Goal: Check status

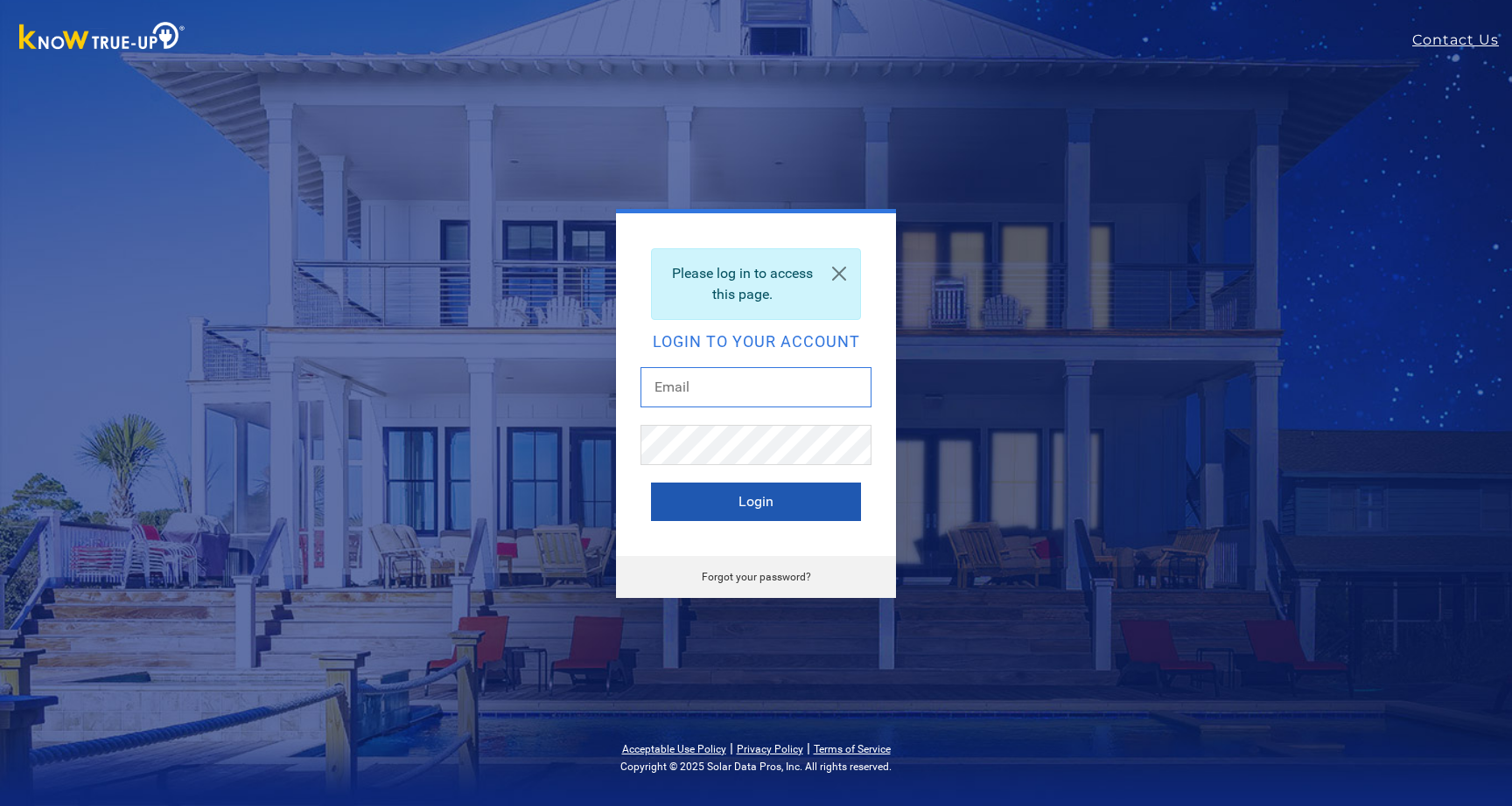
type input "franklinandbrianne@gmail.com"
click at [826, 491] on button "Login" at bounding box center [756, 502] width 210 height 38
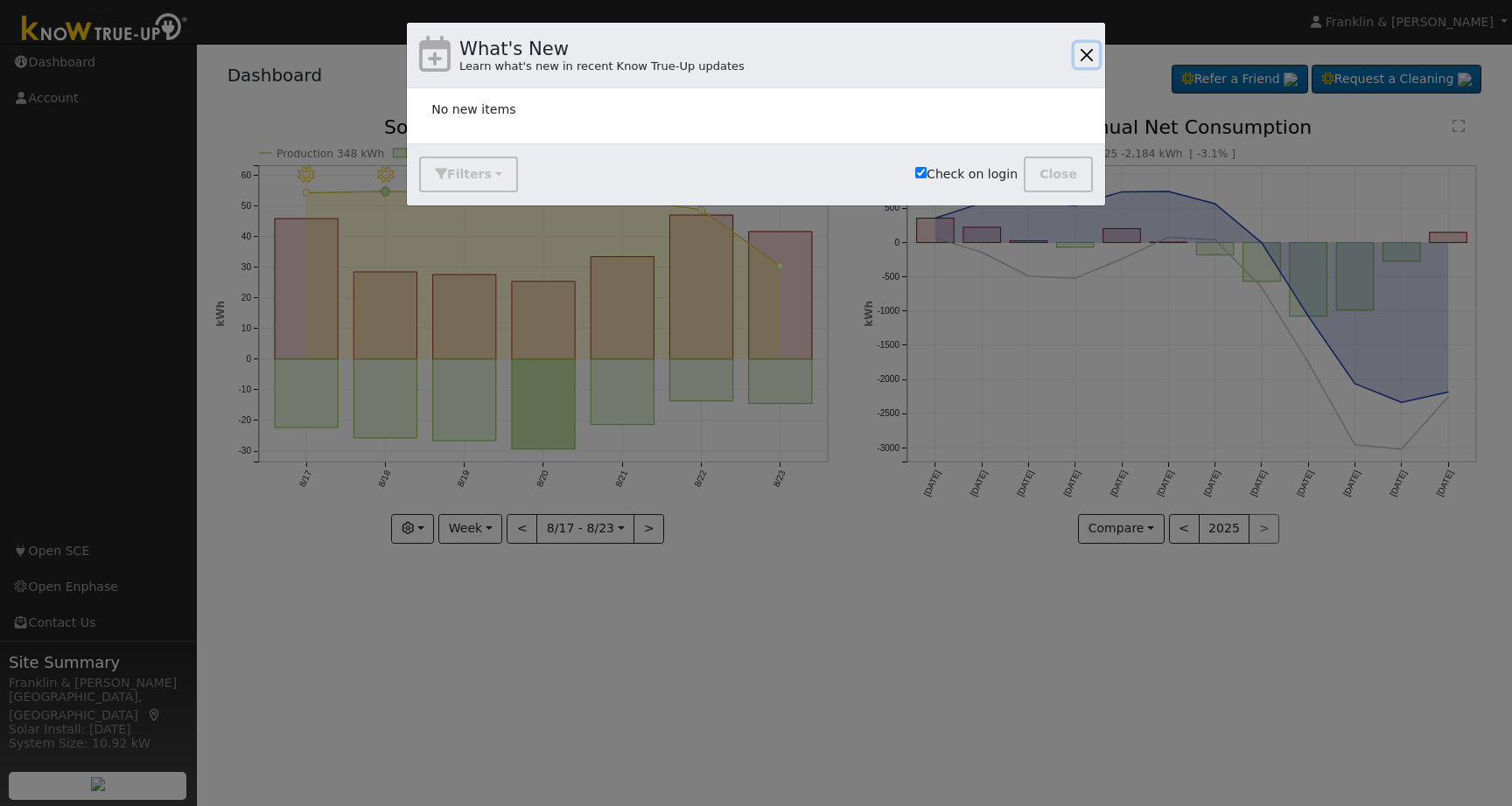
click at [1081, 57] on button "button" at bounding box center [1086, 54] width 25 height 25
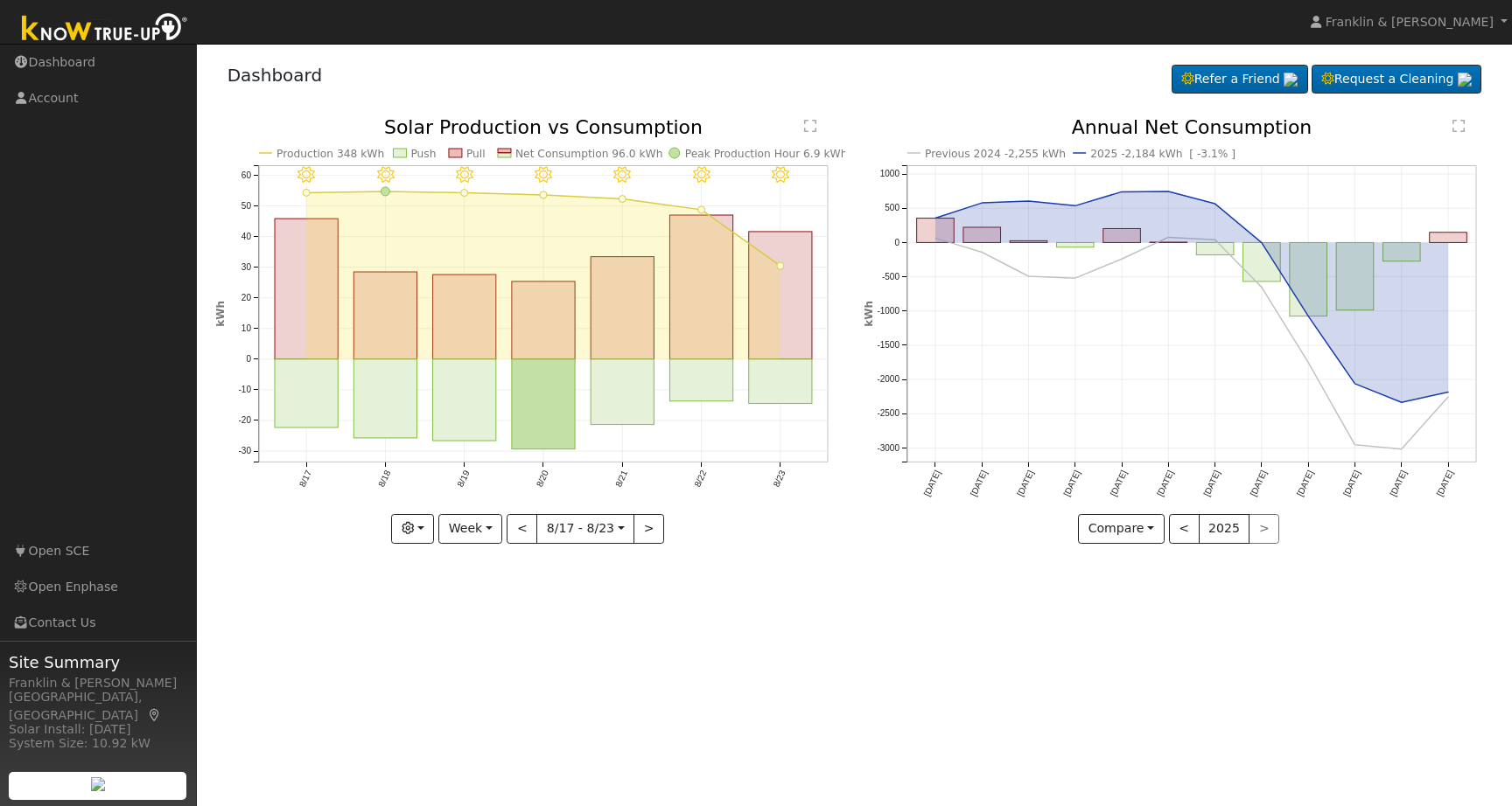
click at [1257, 526] on div "< 2025 >" at bounding box center [1224, 529] width 111 height 30
click at [1193, 533] on button "<" at bounding box center [1184, 529] width 31 height 30
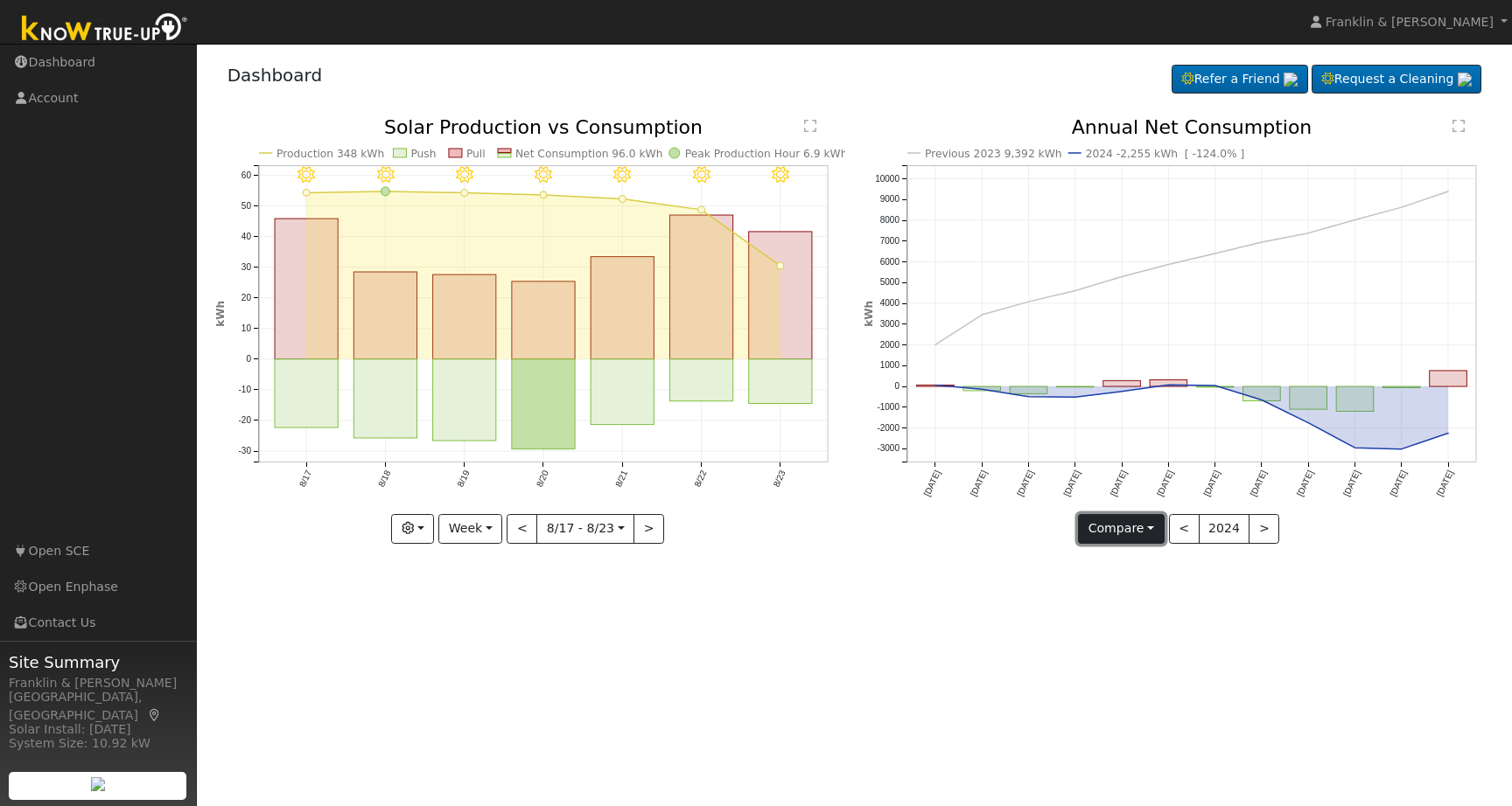
click at [1124, 535] on button "Compare" at bounding box center [1121, 529] width 86 height 30
click at [1139, 593] on link "Current Year" at bounding box center [1147, 589] width 136 height 25
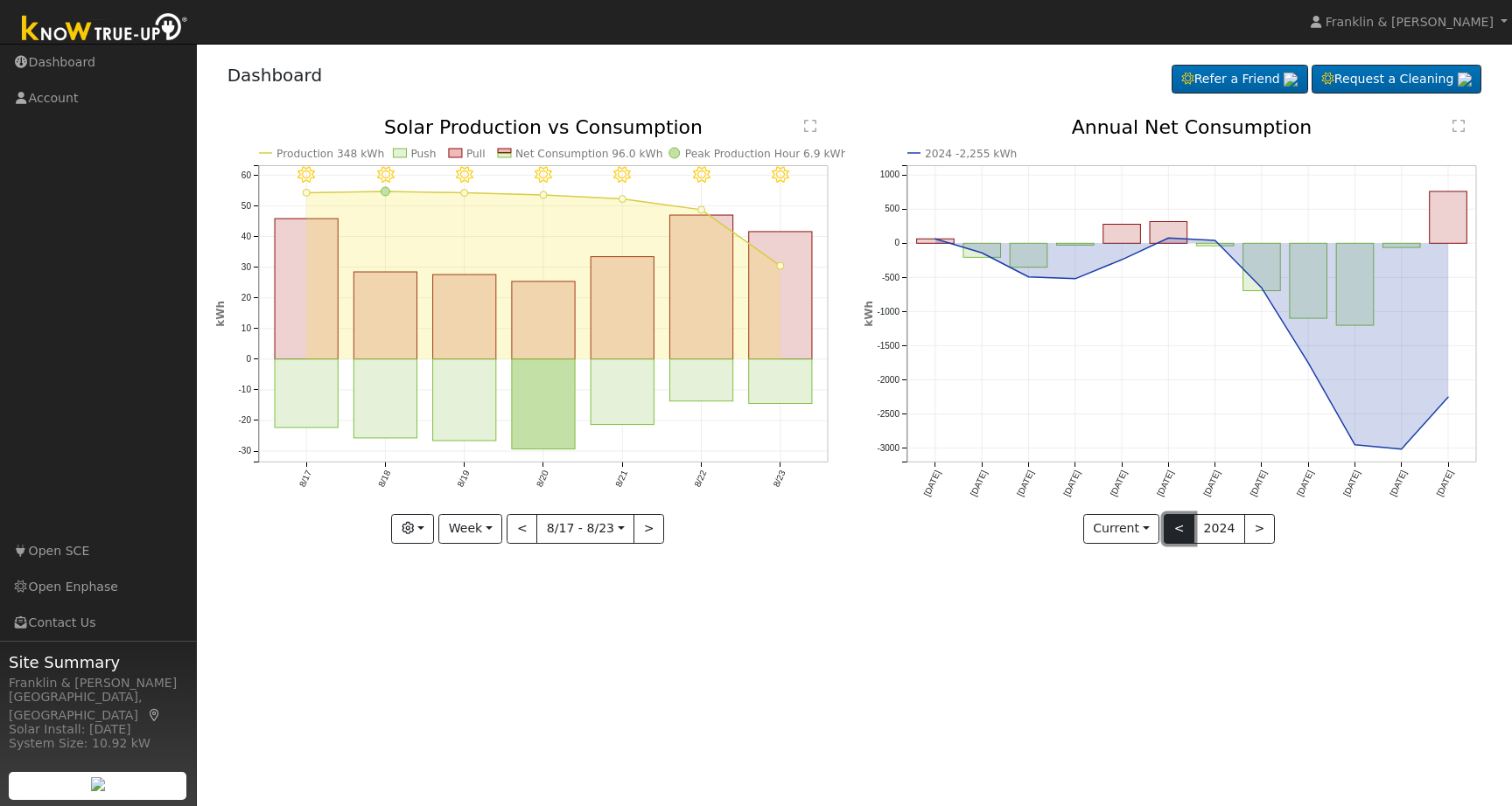
click at [1182, 531] on button "<" at bounding box center [1179, 529] width 31 height 30
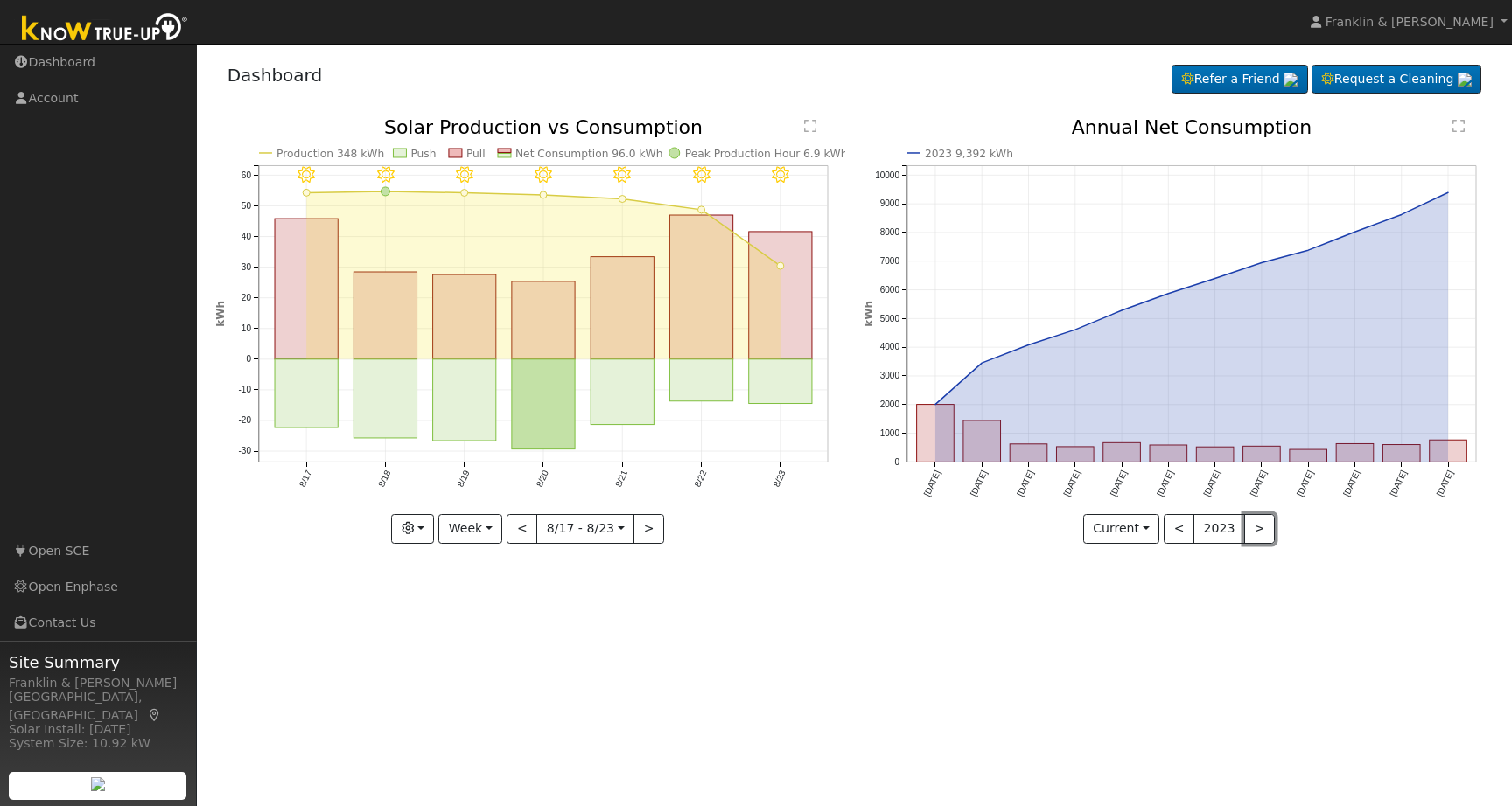
click at [1252, 530] on button ">" at bounding box center [1260, 529] width 31 height 30
